Goal: Check status: Check status

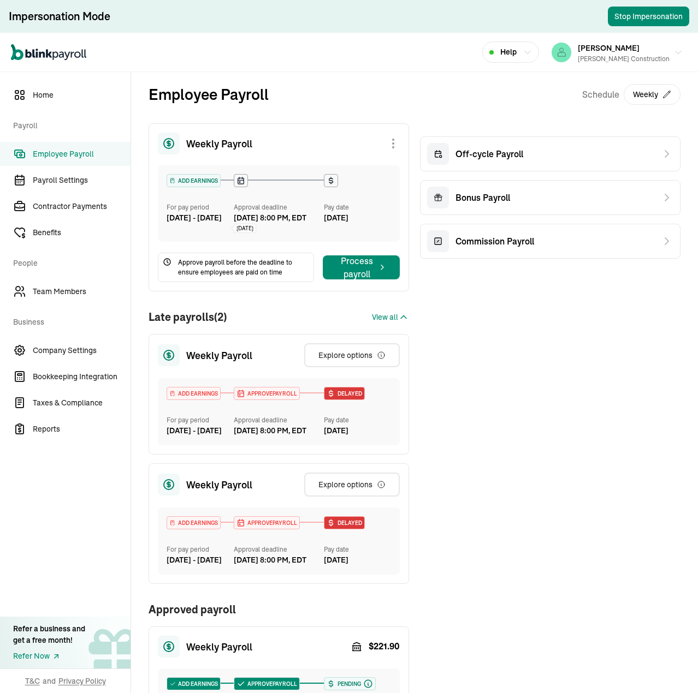
scroll to position [336, 0]
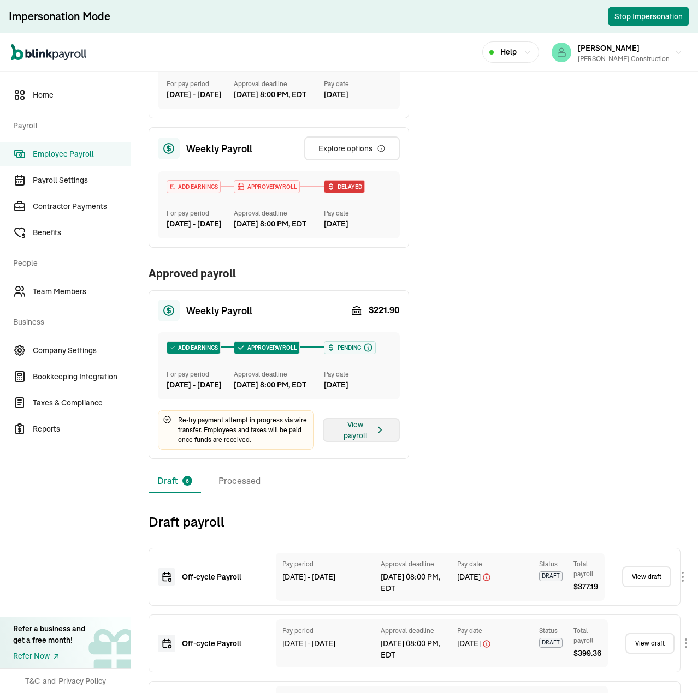
click at [355, 441] on div "View payroll" at bounding box center [361, 430] width 49 height 22
